Goal: Transaction & Acquisition: Purchase product/service

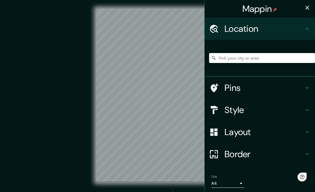
click at [229, 53] on input "Pick your city or area" at bounding box center [262, 58] width 106 height 10
click at [304, 8] on icon "button" at bounding box center [307, 7] width 7 height 7
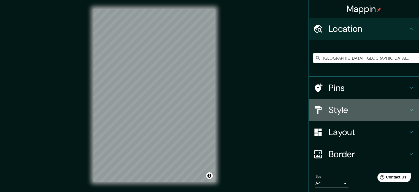
click at [314, 113] on h4 "Style" at bounding box center [368, 109] width 79 height 11
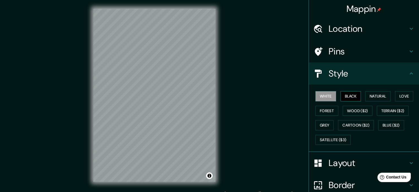
click at [314, 93] on button "Black" at bounding box center [351, 96] width 21 height 10
click at [314, 97] on button "Natural" at bounding box center [377, 96] width 25 height 10
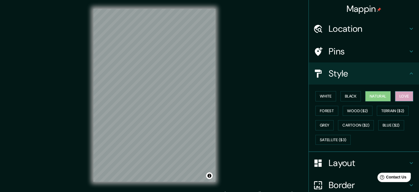
click at [314, 94] on button "Love" at bounding box center [404, 96] width 18 height 10
click at [314, 94] on button "Natural" at bounding box center [377, 96] width 25 height 10
click at [77, 93] on div "© Mapbox © OpenStreetMap Improve this map" at bounding box center [154, 95] width 377 height 173
click at [206, 77] on div "© Mapbox © OpenStreetMap Improve this map" at bounding box center [154, 95] width 377 height 173
click at [314, 94] on button "Love" at bounding box center [404, 96] width 18 height 10
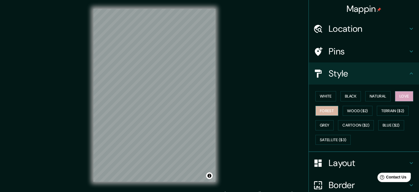
click at [314, 111] on button "Forest" at bounding box center [327, 111] width 23 height 10
click at [314, 112] on button "Wood ($2)" at bounding box center [358, 111] width 30 height 10
click at [314, 104] on div "White Black Natural Love Forest Wood ($2) Terrain ($2) Grey Cartoon ($2) Blue (…" at bounding box center [366, 118] width 106 height 58
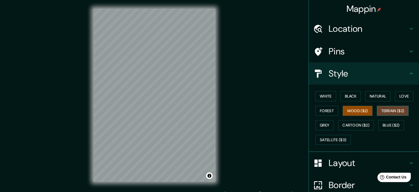
click at [314, 110] on button "Terrain ($2)" at bounding box center [393, 111] width 32 height 10
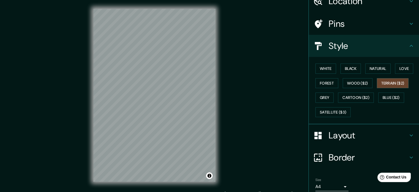
click at [314, 186] on body "Mappin Location [GEOGRAPHIC_DATA], [GEOGRAPHIC_DATA], [GEOGRAPHIC_DATA] Pins St…" at bounding box center [209, 96] width 419 height 192
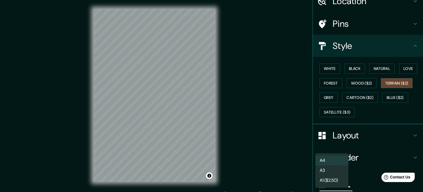
click at [314, 159] on li "A4" at bounding box center [332, 160] width 33 height 10
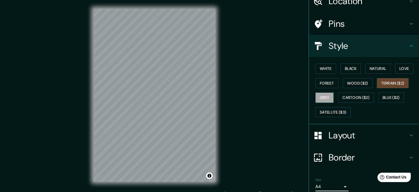
click at [314, 97] on button "Grey" at bounding box center [325, 97] width 18 height 10
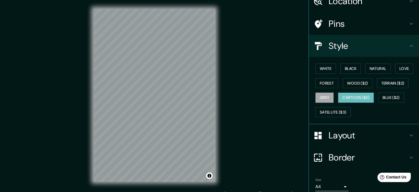
click at [314, 99] on button "Cartoon ($2)" at bounding box center [356, 97] width 36 height 10
click at [314, 113] on button "Satellite ($3)" at bounding box center [333, 112] width 35 height 10
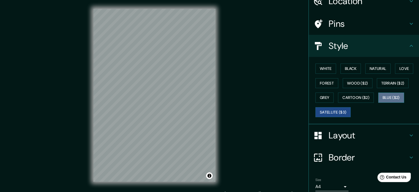
click at [314, 99] on button "Blue ($2)" at bounding box center [391, 97] width 26 height 10
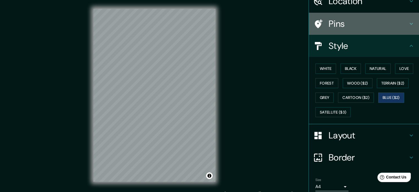
click at [314, 23] on h4 "Pins" at bounding box center [368, 23] width 79 height 11
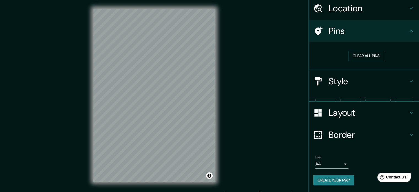
scroll to position [10, 0]
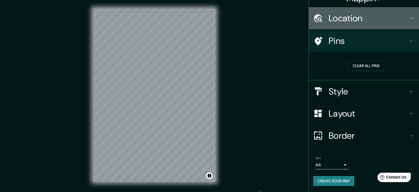
click at [314, 23] on div "Location" at bounding box center [364, 18] width 110 height 22
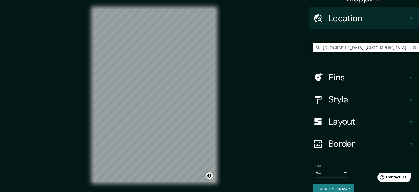
click at [314, 48] on input "[GEOGRAPHIC_DATA], [GEOGRAPHIC_DATA], [GEOGRAPHIC_DATA]" at bounding box center [366, 47] width 106 height 10
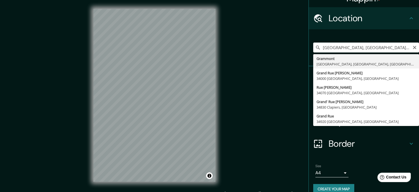
type input "[GEOGRAPHIC_DATA], [GEOGRAPHIC_DATA], [GEOGRAPHIC_DATA], [GEOGRAPHIC_DATA]"
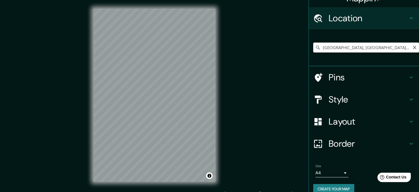
click at [314, 47] on input "[GEOGRAPHIC_DATA], [GEOGRAPHIC_DATA], [GEOGRAPHIC_DATA], [GEOGRAPHIC_DATA]" at bounding box center [366, 47] width 106 height 10
click at [314, 75] on h4 "Pins" at bounding box center [368, 77] width 79 height 11
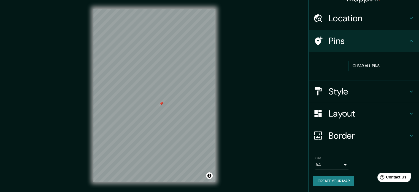
scroll to position [7, 0]
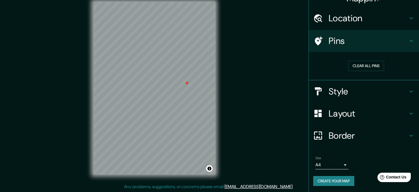
click at [314, 91] on h4 "Style" at bounding box center [368, 91] width 79 height 11
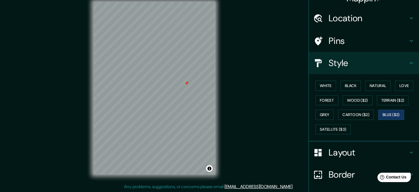
drag, startPoint x: 321, startPoint y: 78, endPoint x: 320, endPoint y: 81, distance: 3.2
click at [314, 79] on div "White Black Natural Love Forest Wood ($2) Terrain ($2) Grey Cartoon ($2) Blue (…" at bounding box center [366, 107] width 106 height 58
click at [314, 82] on button "White" at bounding box center [326, 85] width 21 height 10
click at [314, 92] on div "White Black Natural Love Forest Wood ($2) Terrain ($2) Grey Cartoon ($2) Blue (…" at bounding box center [366, 107] width 106 height 58
click at [314, 97] on button "Forest" at bounding box center [327, 100] width 23 height 10
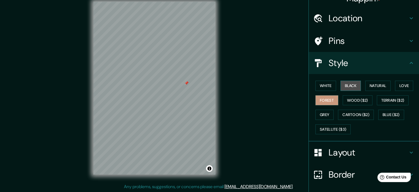
click at [314, 83] on button "Black" at bounding box center [351, 85] width 21 height 10
click at [314, 79] on div "White Black Natural Love Forest Wood ($2) Terrain ($2) Grey Cartoon ($2) Blue (…" at bounding box center [366, 107] width 106 height 58
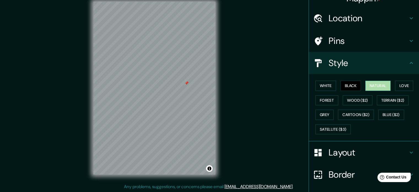
click at [314, 82] on button "Natural" at bounding box center [377, 85] width 25 height 10
click at [314, 99] on button "Wood ($2)" at bounding box center [358, 100] width 30 height 10
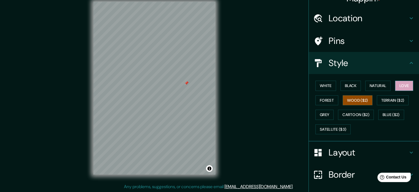
click at [314, 86] on button "Love" at bounding box center [404, 85] width 18 height 10
click at [314, 94] on div "White Black Natural Love Forest Wood ($2) Terrain ($2) Grey Cartoon ($2) Blue (…" at bounding box center [366, 107] width 106 height 58
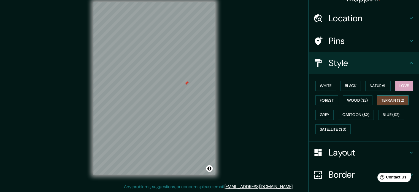
click at [314, 100] on button "Terrain ($2)" at bounding box center [393, 100] width 32 height 10
click at [314, 96] on button "Wood ($2)" at bounding box center [358, 100] width 30 height 10
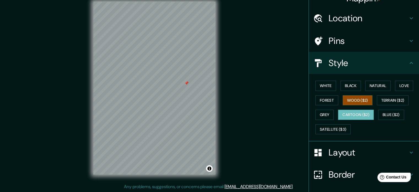
click at [314, 115] on button "Cartoon ($2)" at bounding box center [356, 114] width 36 height 10
